Goal: Information Seeking & Learning: Learn about a topic

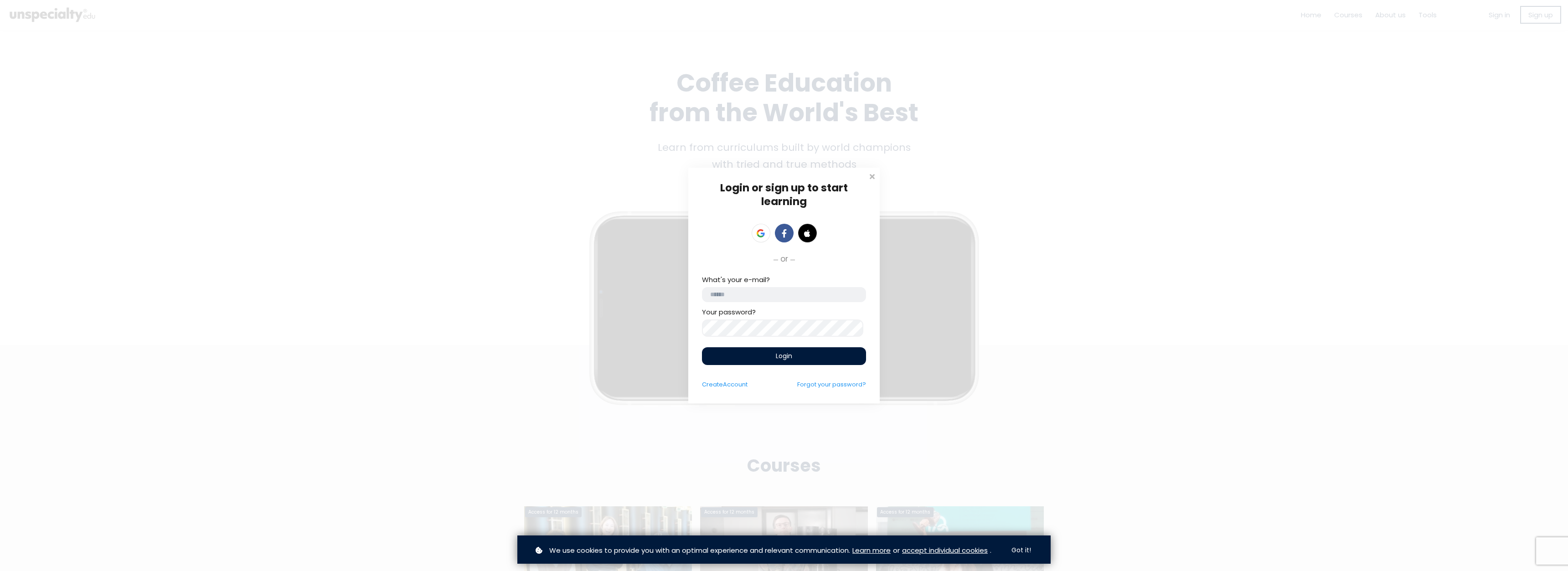
click at [752, 296] on input "email" at bounding box center [784, 295] width 164 height 15
type input "**********"
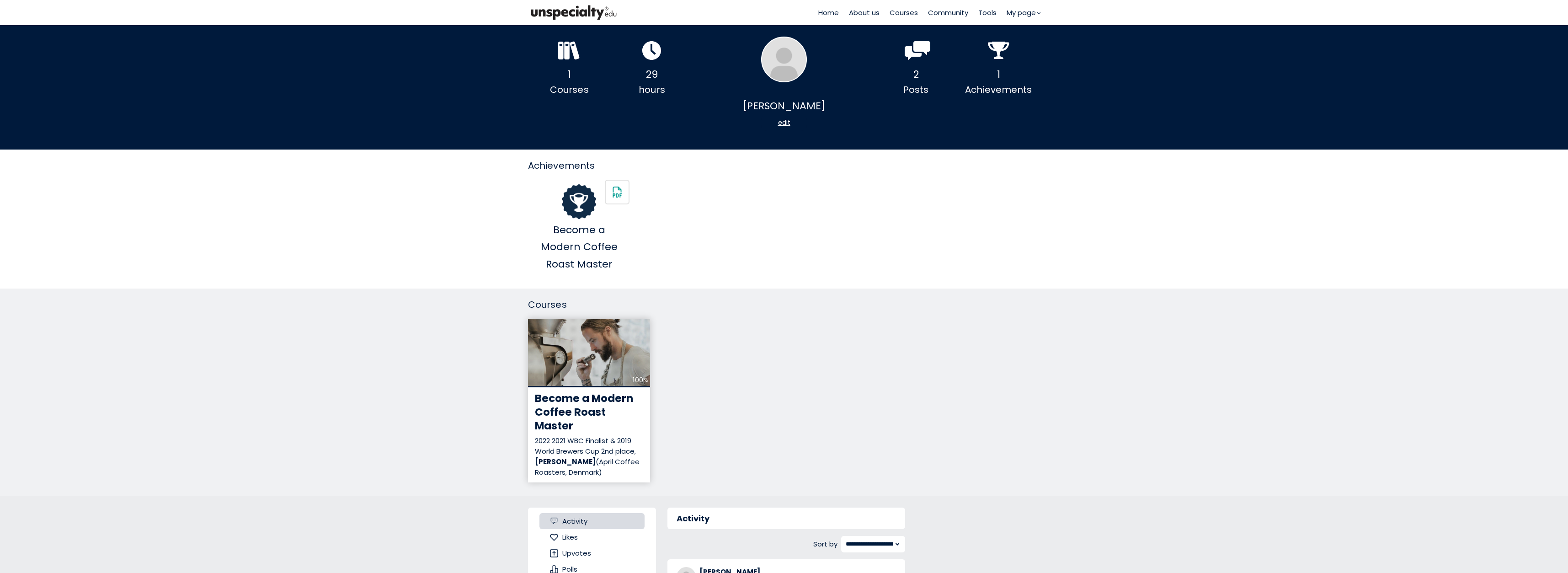
click at [590, 420] on div "Become a Modern Coffee Roast Master" at bounding box center [588, 412] width 108 height 41
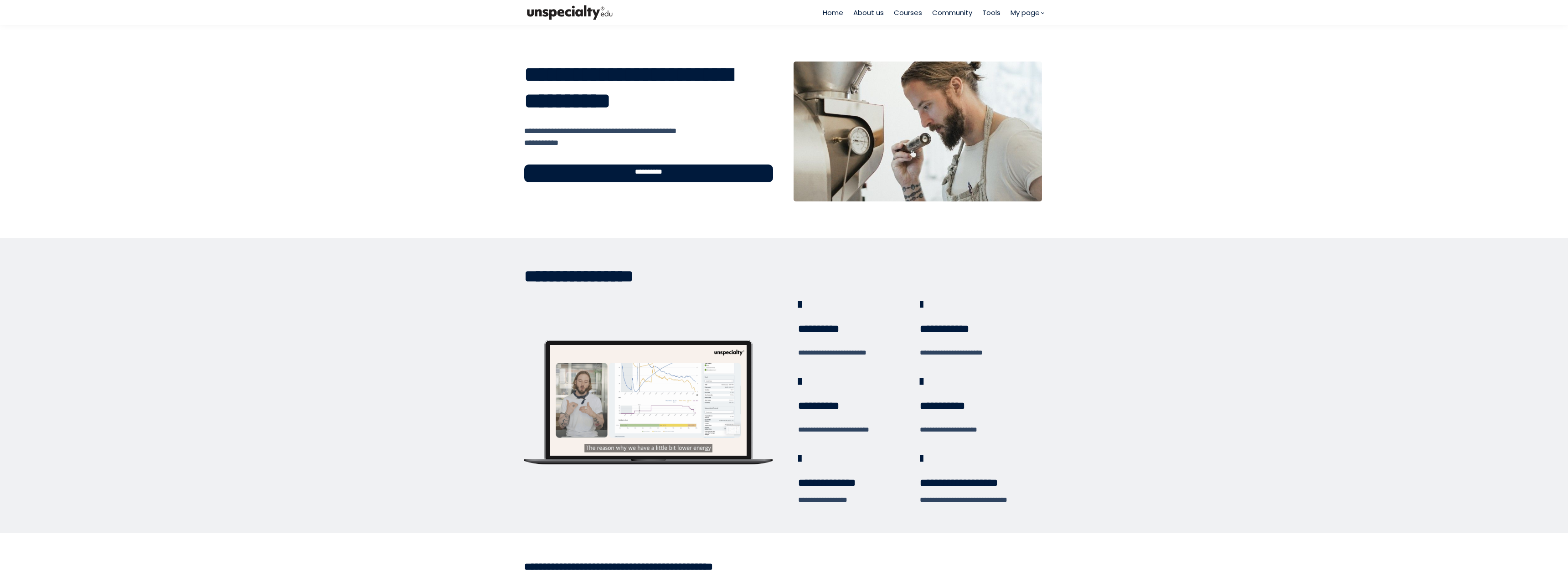
click at [741, 173] on div "**********" at bounding box center [648, 173] width 249 height 18
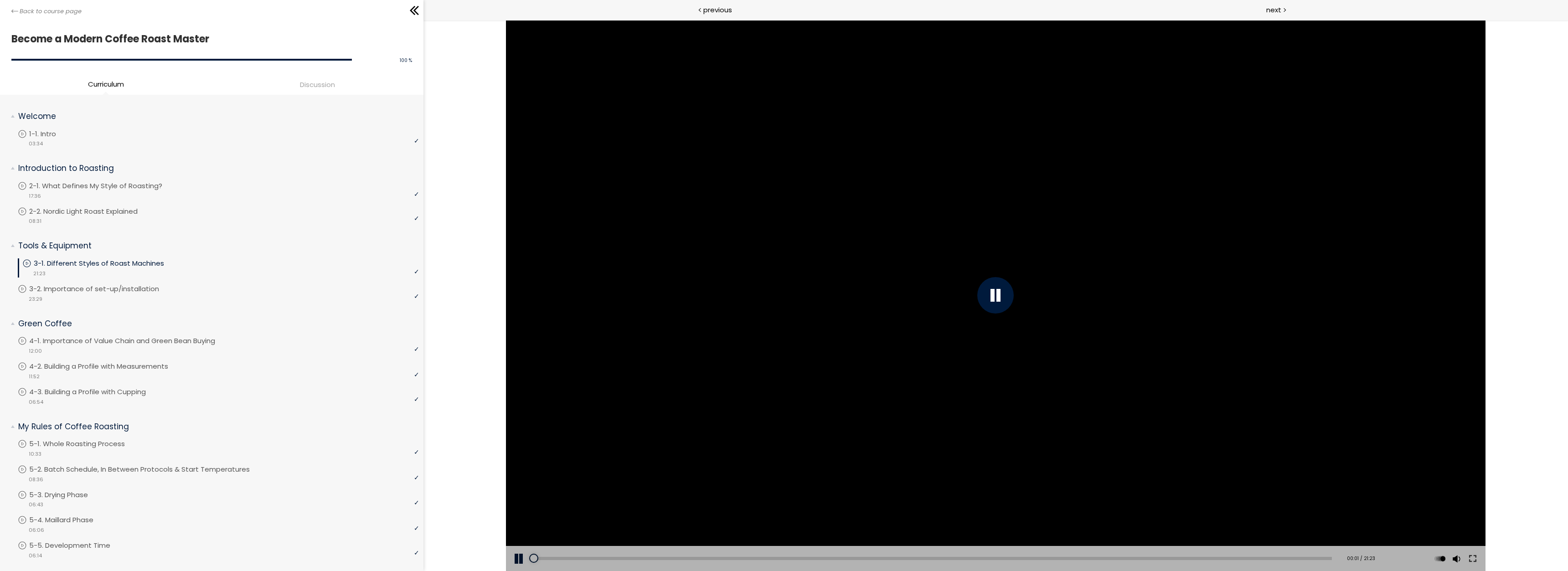
click at [928, 322] on div at bounding box center [995, 295] width 979 height 551
drag, startPoint x: 1474, startPoint y: 556, endPoint x: 1897, endPoint y: 640, distance: 431.3
click at [1473, 556] on button at bounding box center [1472, 559] width 16 height 26
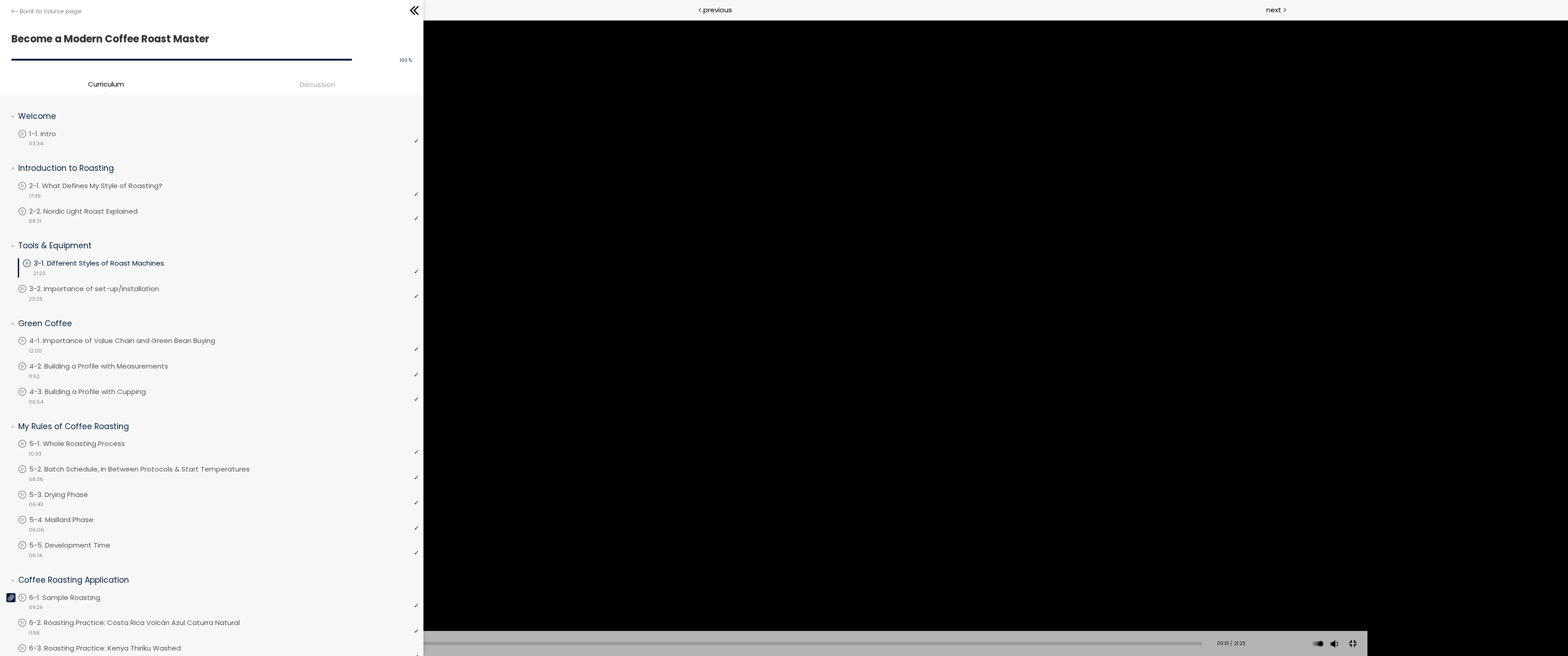
drag, startPoint x: 771, startPoint y: 281, endPoint x: 745, endPoint y: 281, distance: 26.0
click at [749, 282] on div at bounding box center [783, 328] width 1167 height 656
click at [914, 212] on div at bounding box center [783, 328] width 1167 height 656
click at [1363, 571] on button at bounding box center [1353, 644] width 21 height 21
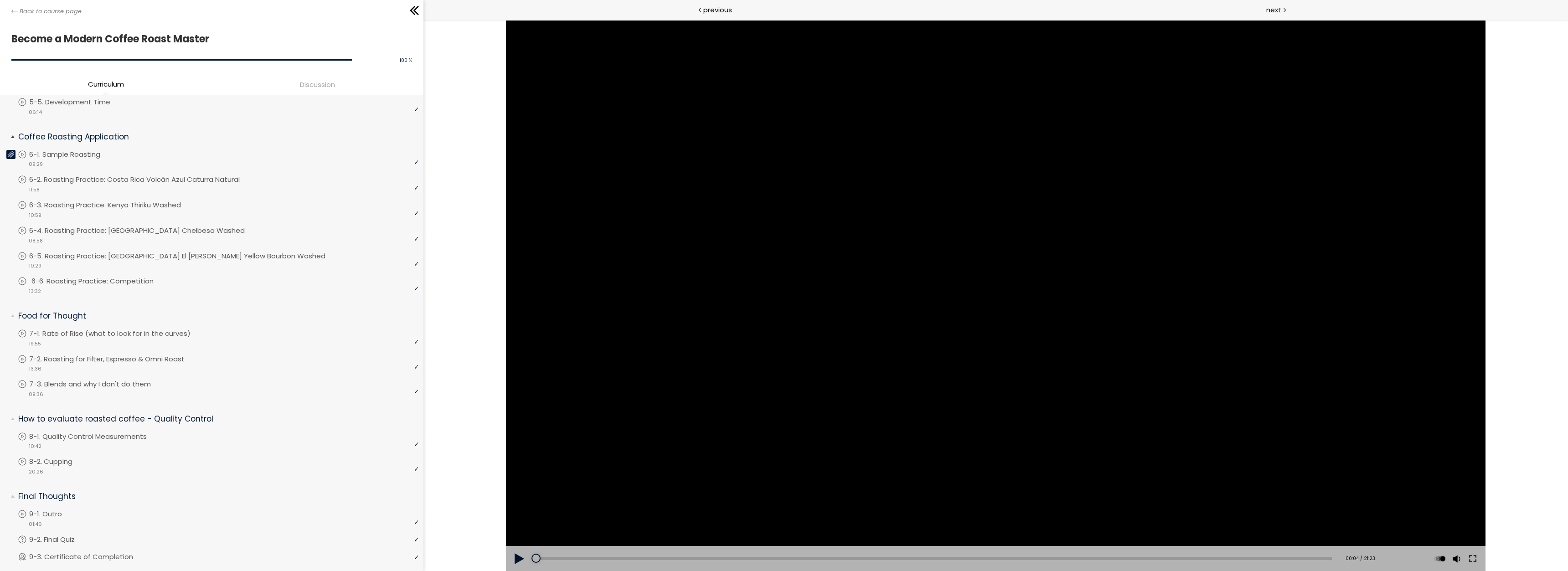
scroll to position [488, 0]
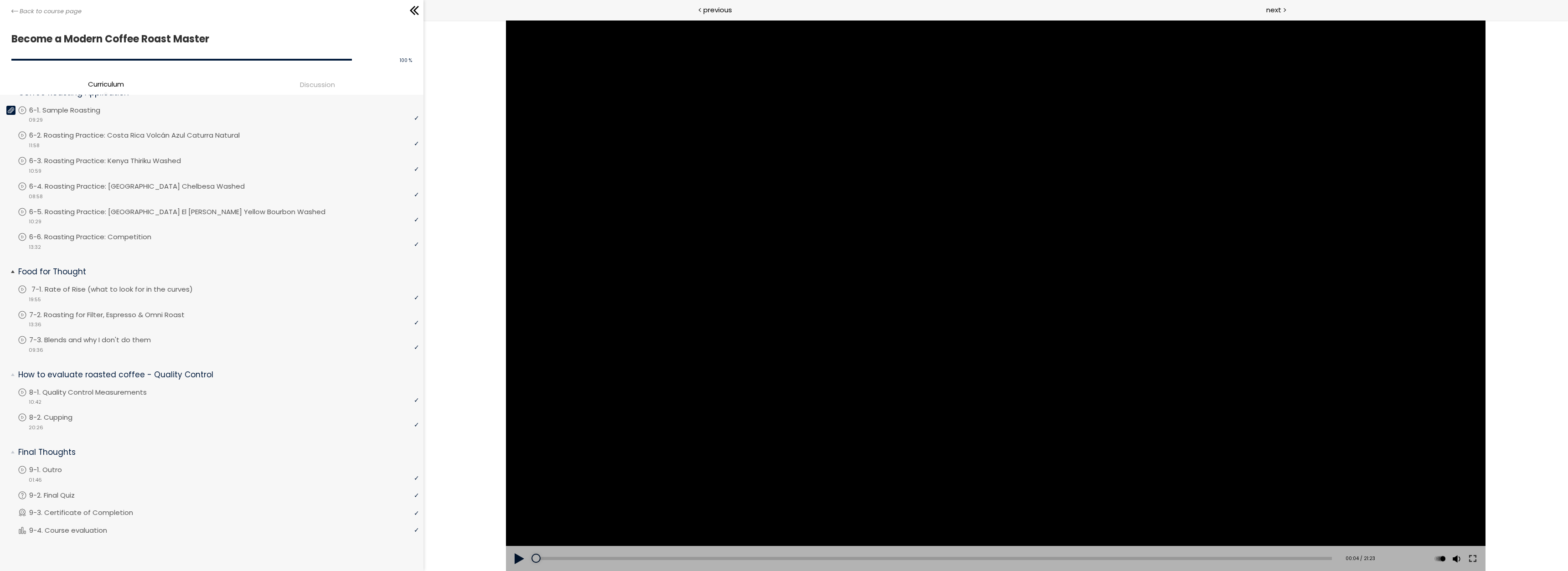
click at [84, 287] on p "7-1. Rate of Rise (what to look for in the curves)" at bounding box center [121, 289] width 180 height 10
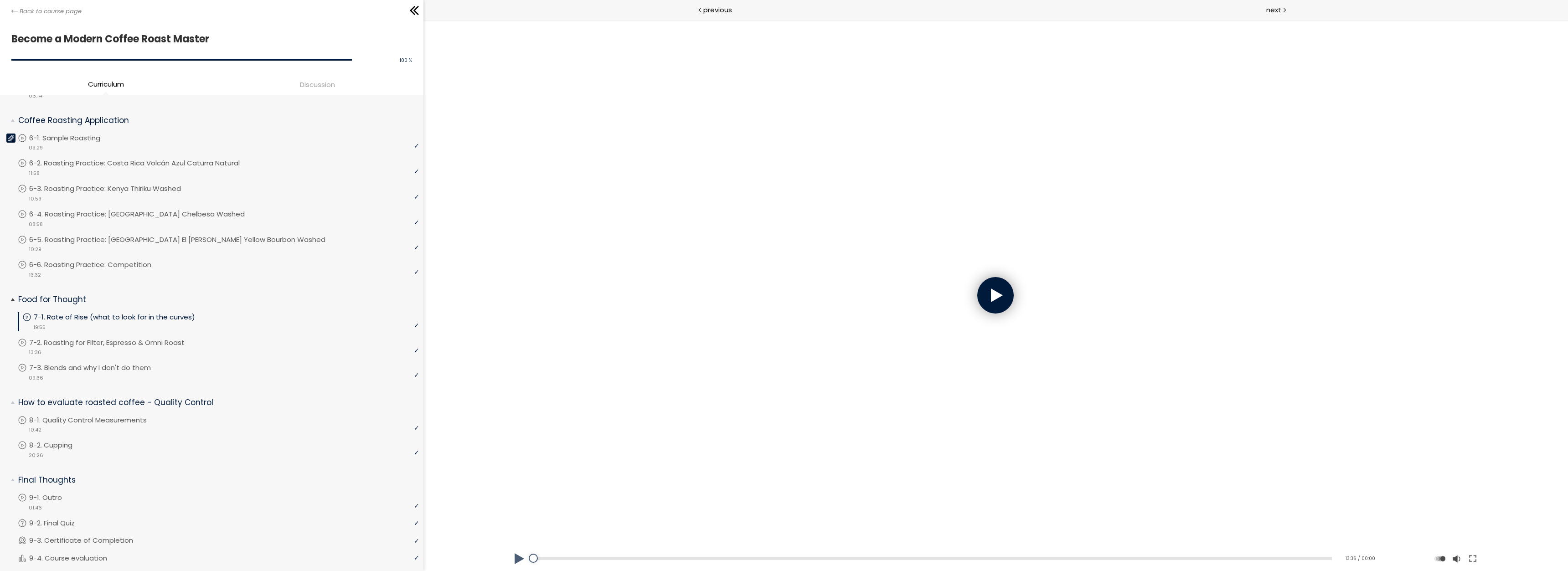
scroll to position [396, 0]
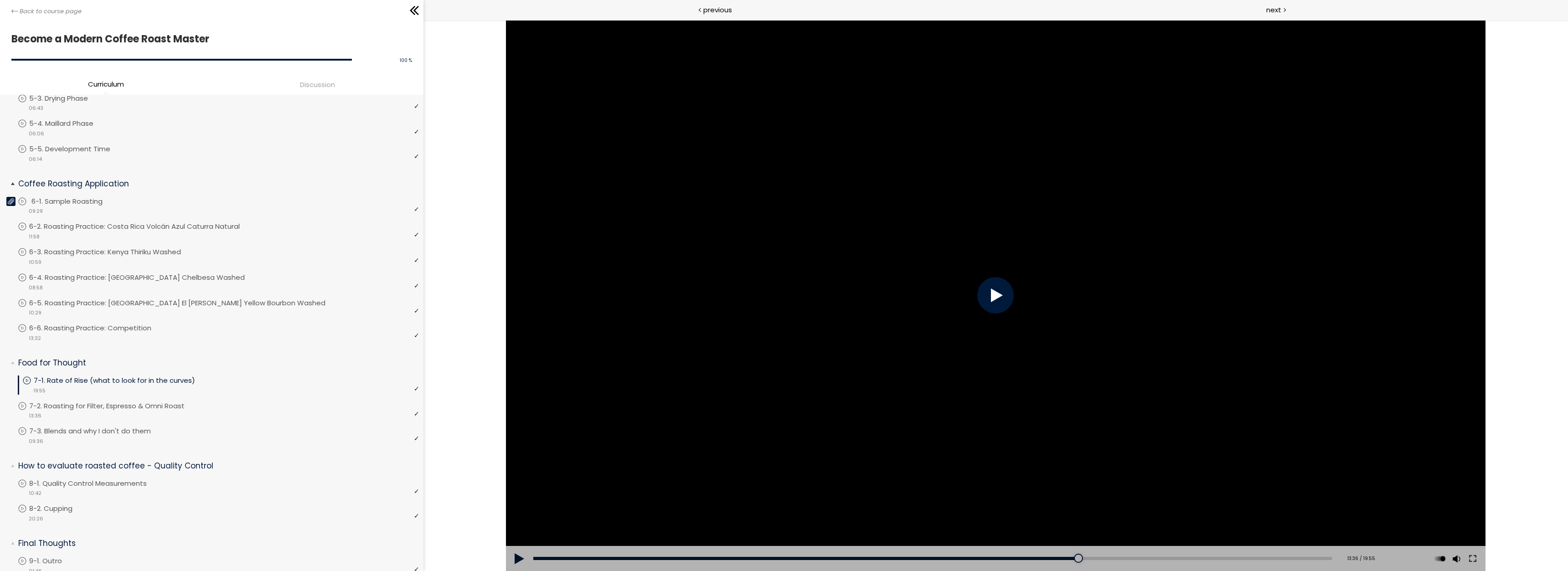
click at [81, 209] on div "video 09:29" at bounding box center [218, 210] width 401 height 9
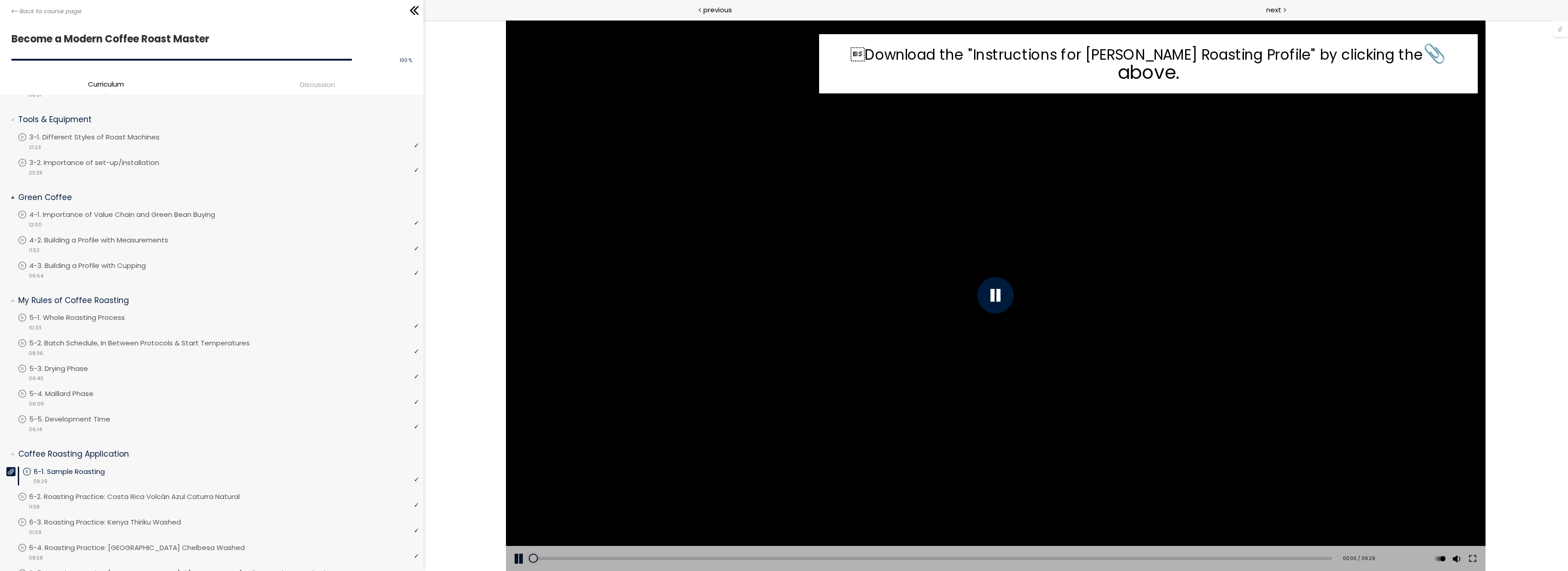
scroll to position [123, 0]
